Goal: Information Seeking & Learning: Find contact information

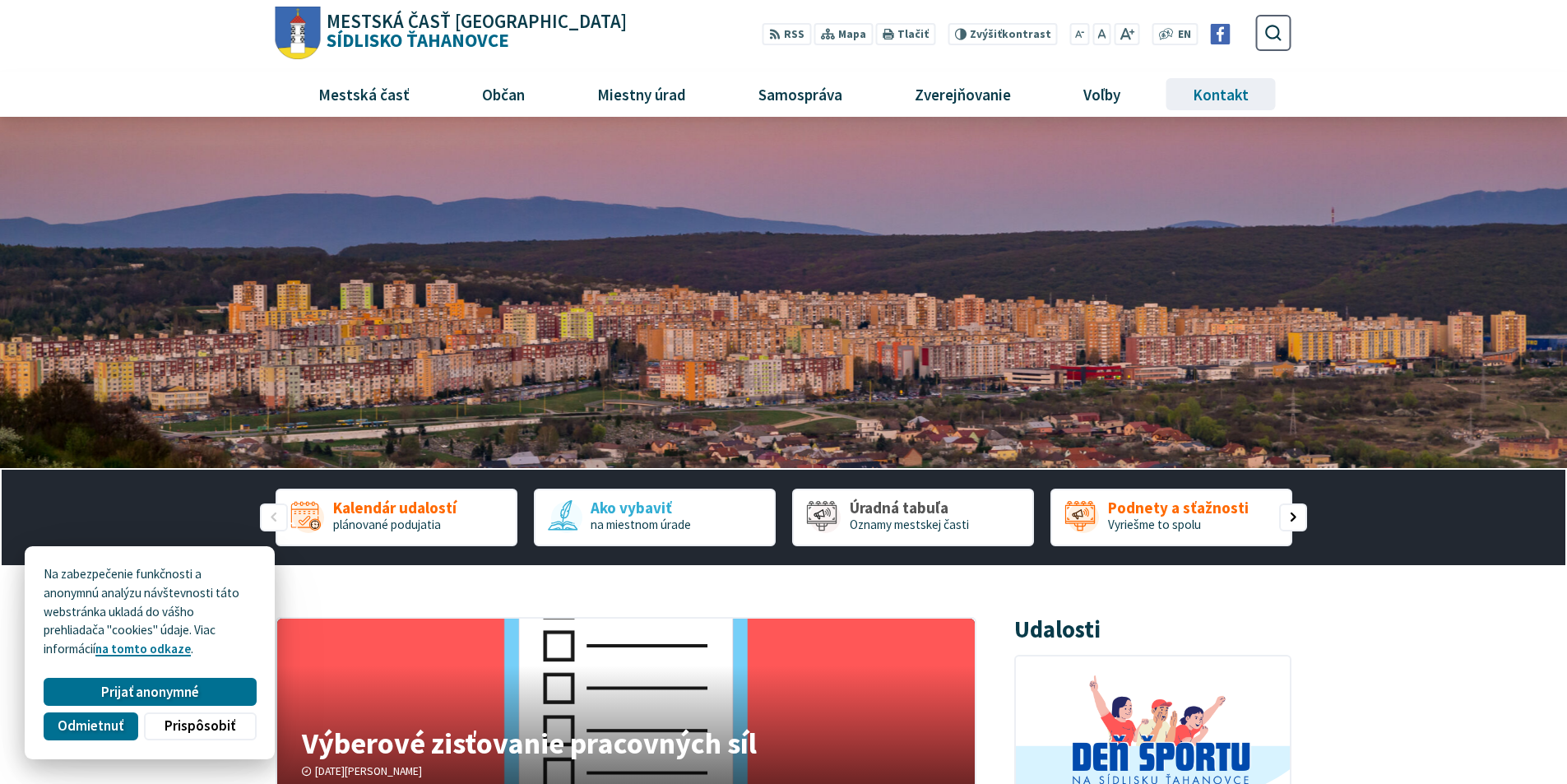
click at [1199, 96] on span "Kontakt" at bounding box center [1221, 94] width 68 height 45
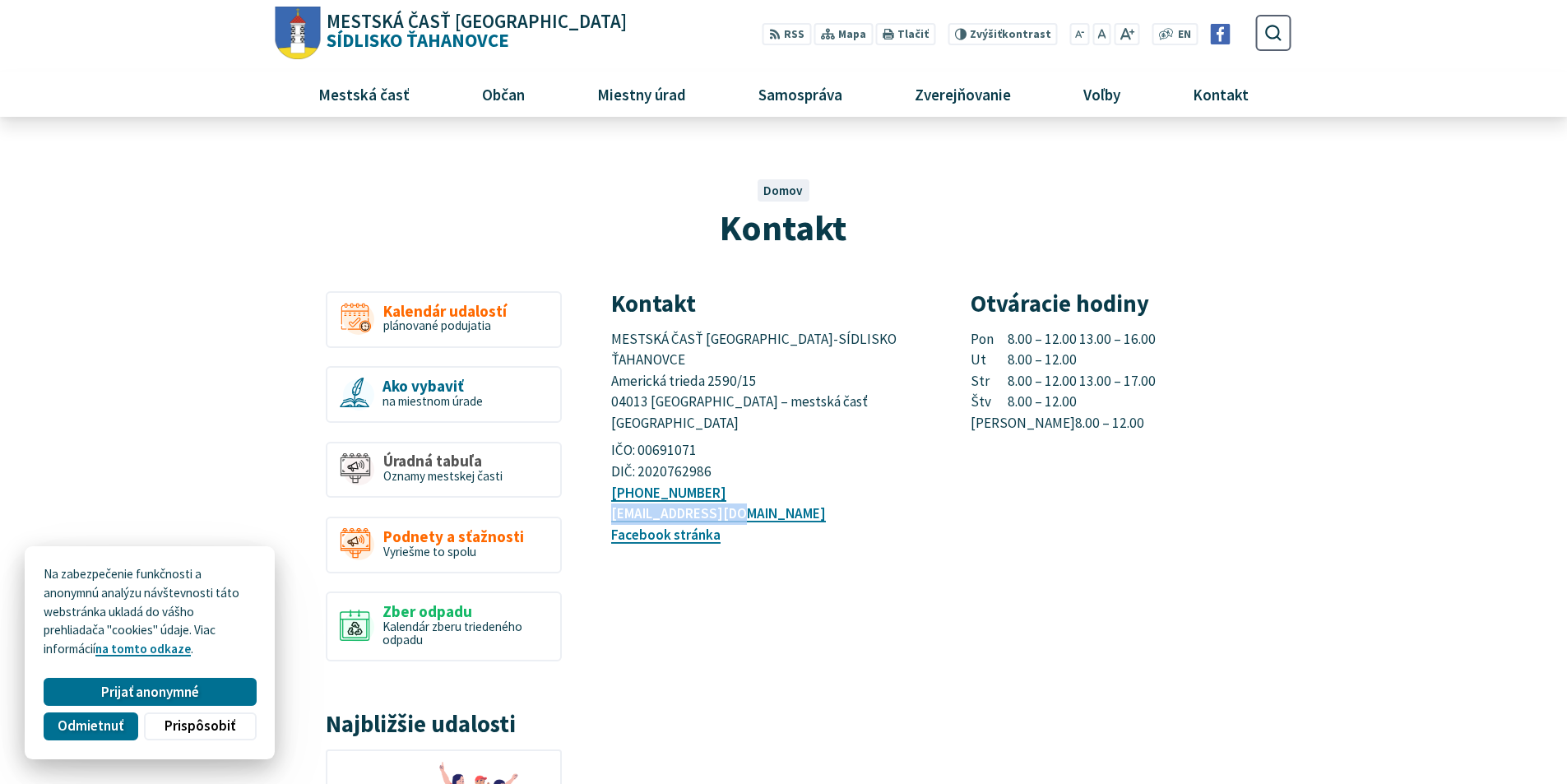
drag, startPoint x: 754, startPoint y: 472, endPoint x: 592, endPoint y: 477, distance: 162.1
click at [592, 477] on article "Kontakt MESTSKÁ ČASŤ KOŠICE-SÍDLISKO ŤAHANOVCE Americká trieda 2590/15 04013 Ko…" at bounding box center [951, 687] width 730 height 793
copy link "[EMAIL_ADDRESS][DOMAIN_NAME]"
